Goal: Find specific page/section: Find specific page/section

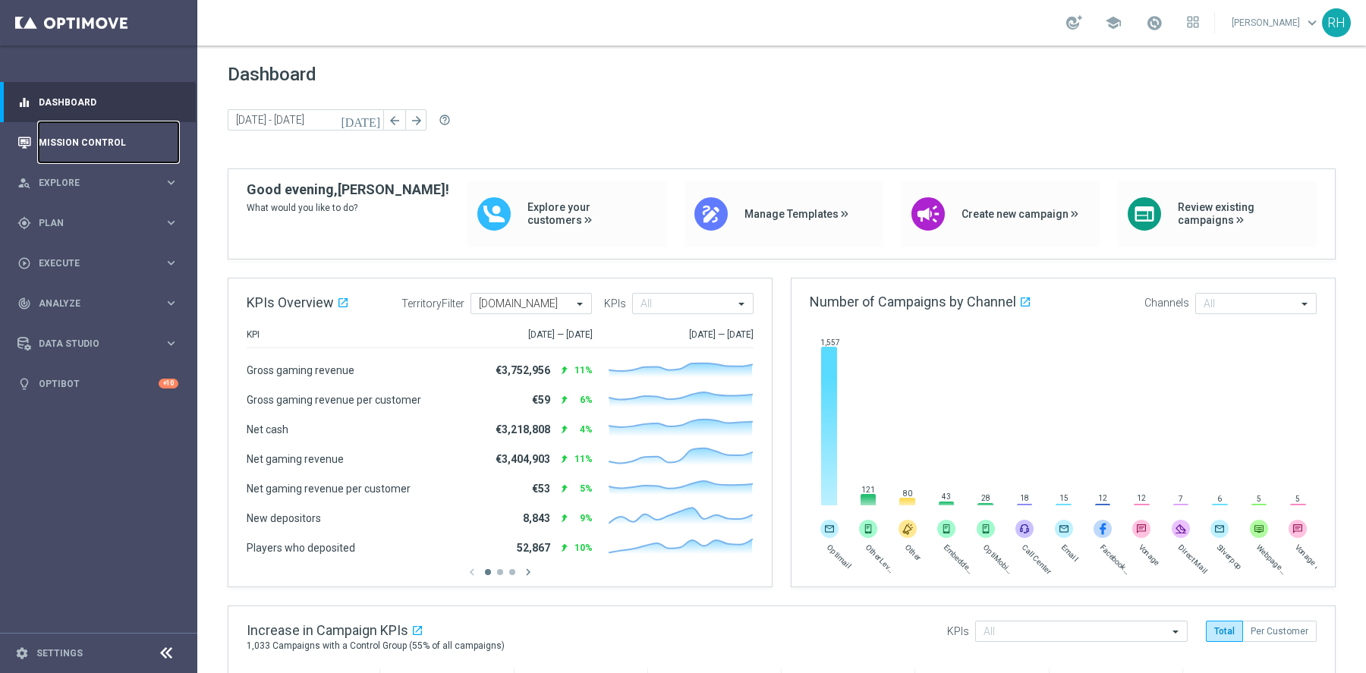
click at [127, 127] on link "Mission Control" at bounding box center [109, 142] width 140 height 40
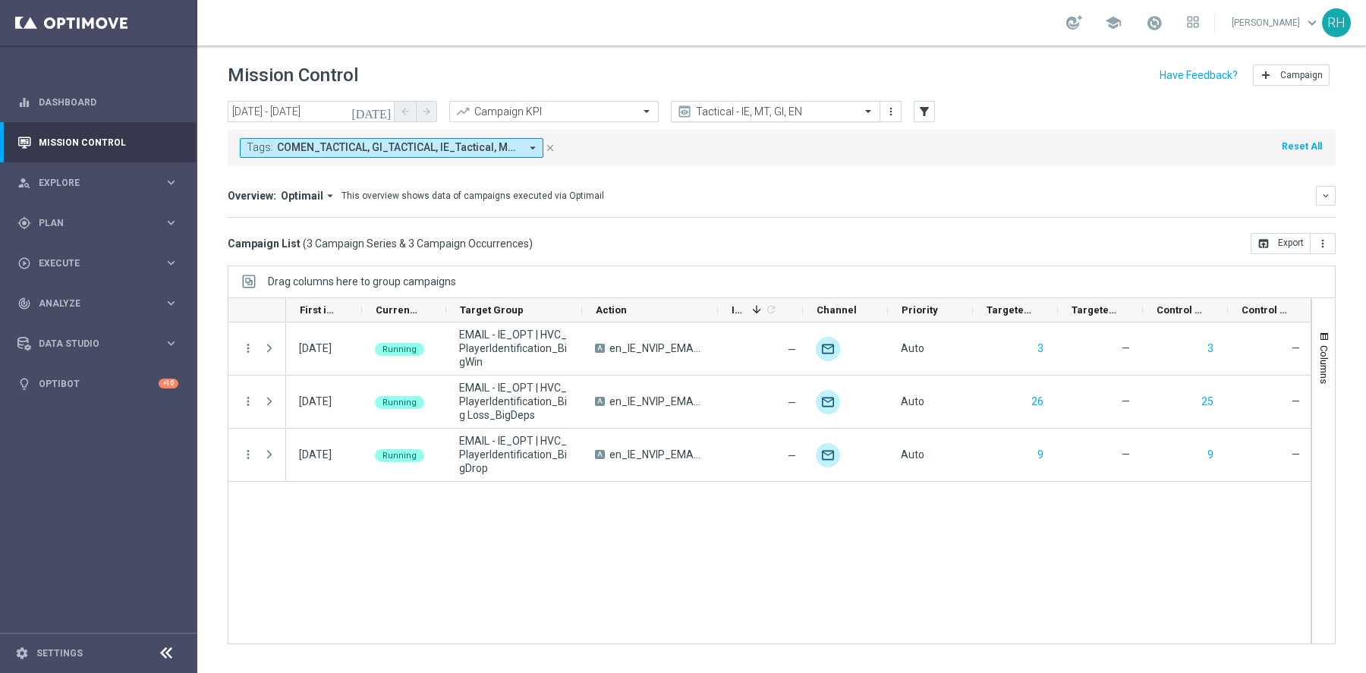
click at [742, 110] on input "text" at bounding box center [760, 111] width 162 height 13
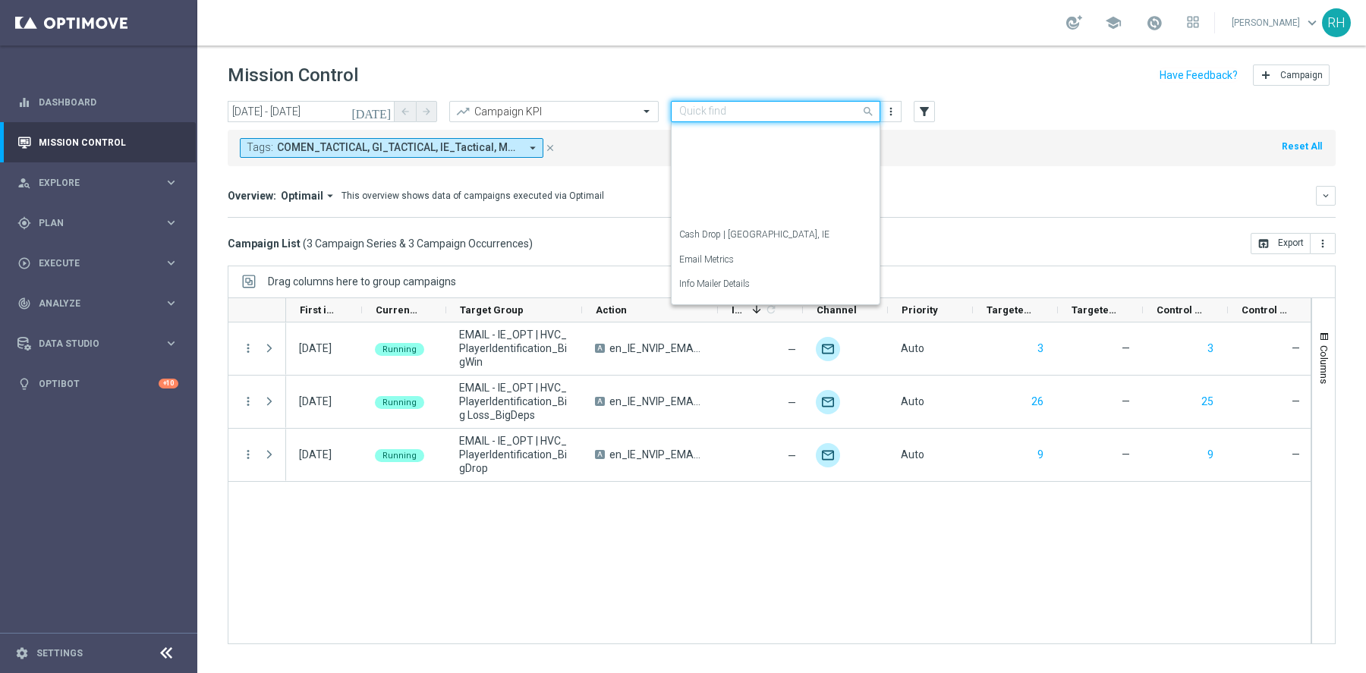
scroll to position [219, 0]
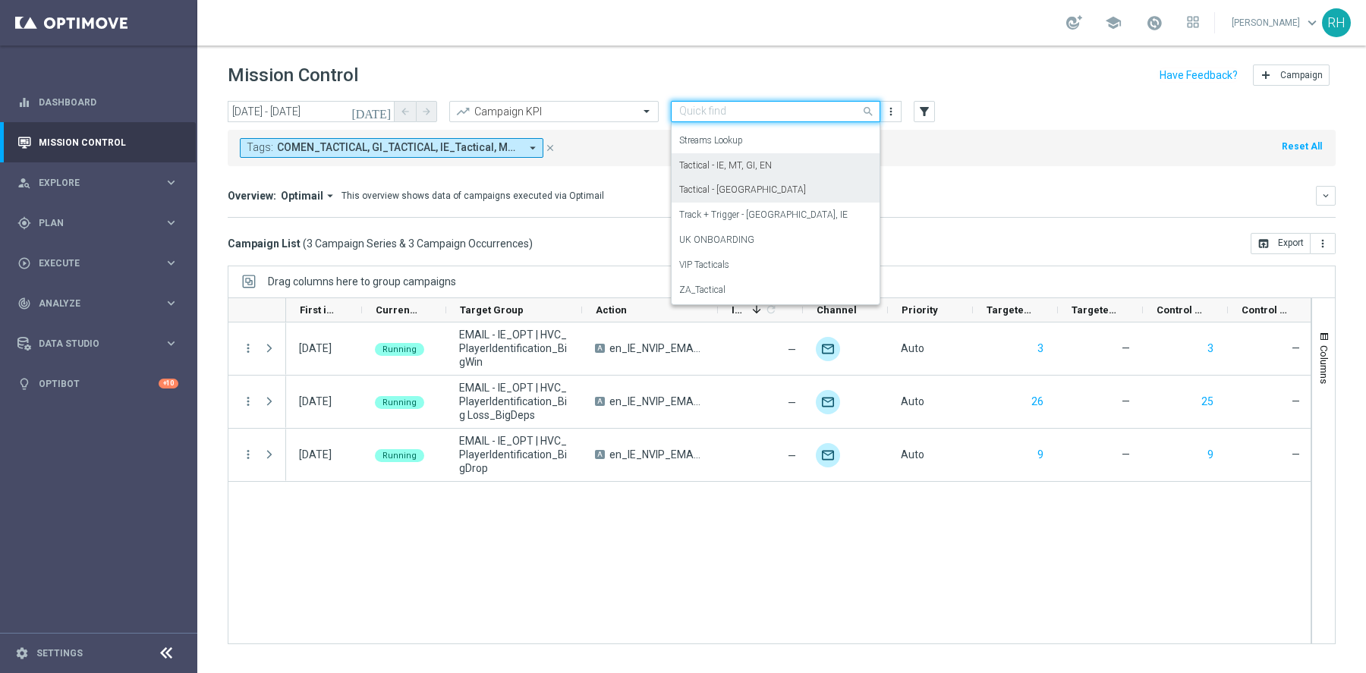
click at [758, 190] on div "Tactical - [GEOGRAPHIC_DATA]" at bounding box center [775, 190] width 193 height 25
